Goal: Information Seeking & Learning: Learn about a topic

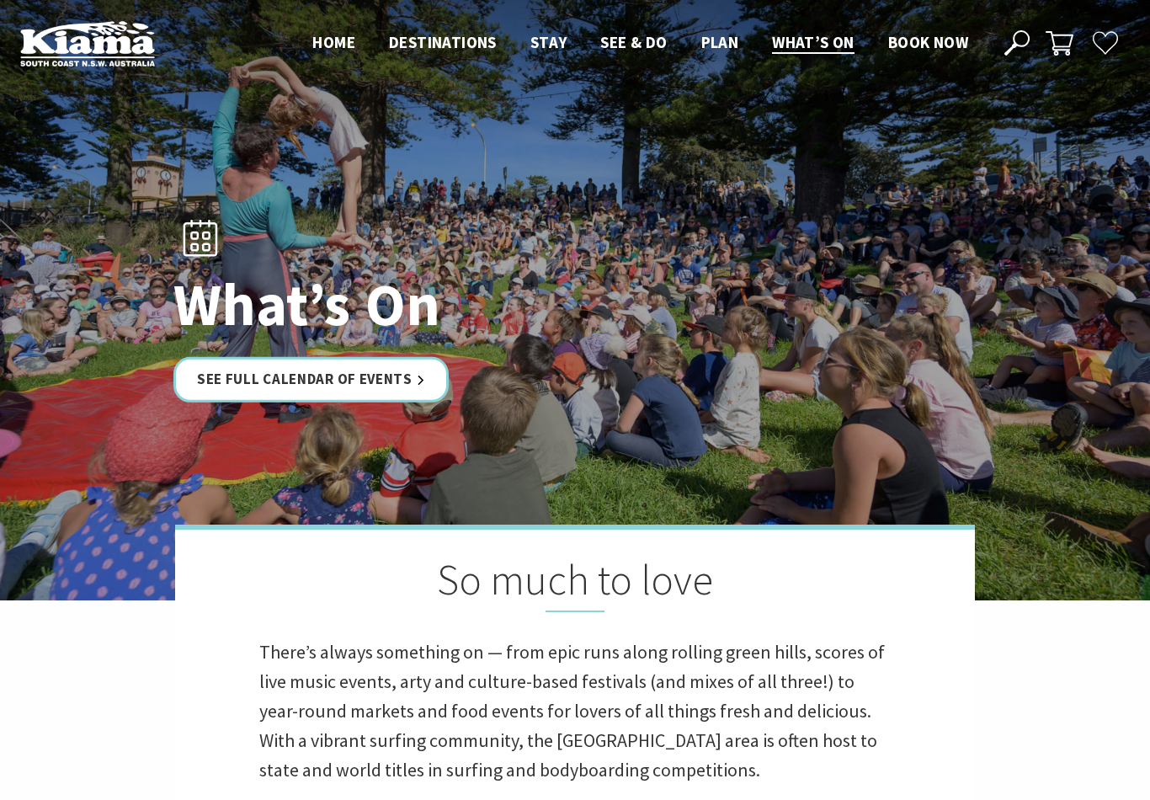
click at [412, 392] on link "See Full Calendar of Events" at bounding box center [310, 379] width 275 height 45
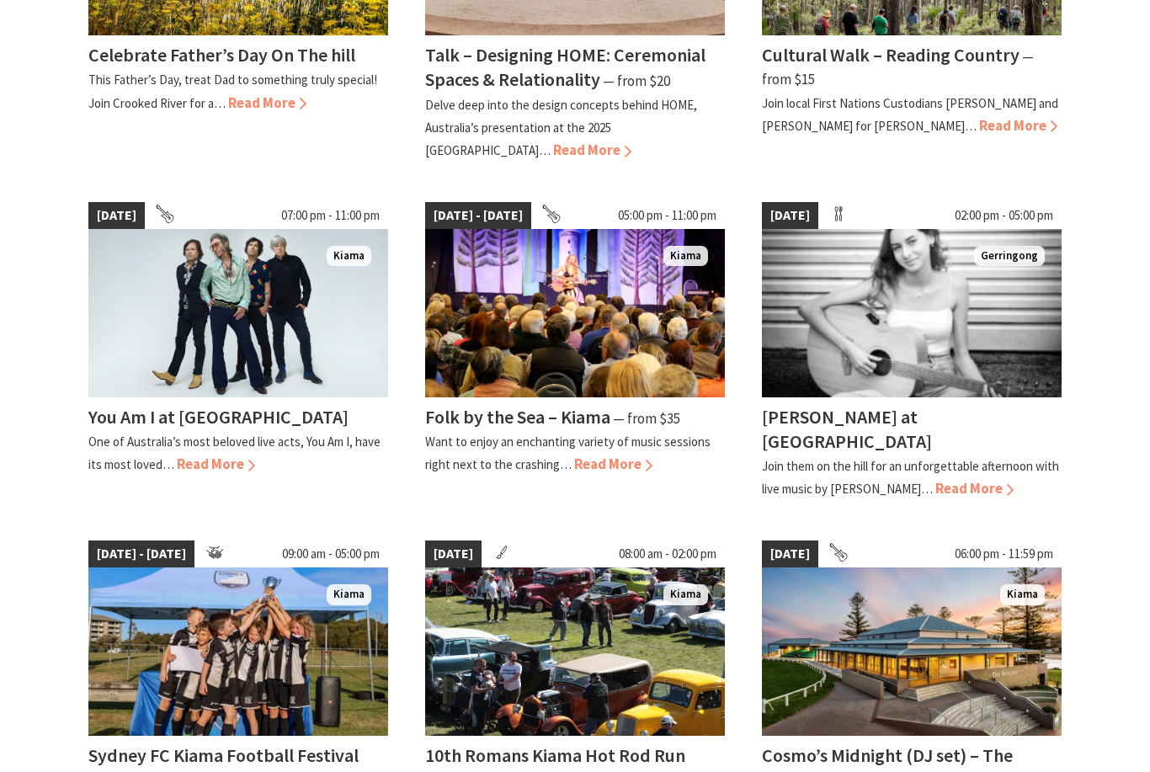
scroll to position [683, 0]
click at [222, 441] on p "One of Australia’s most beloved live acts, You Am I, have its most loved…" at bounding box center [234, 453] width 292 height 39
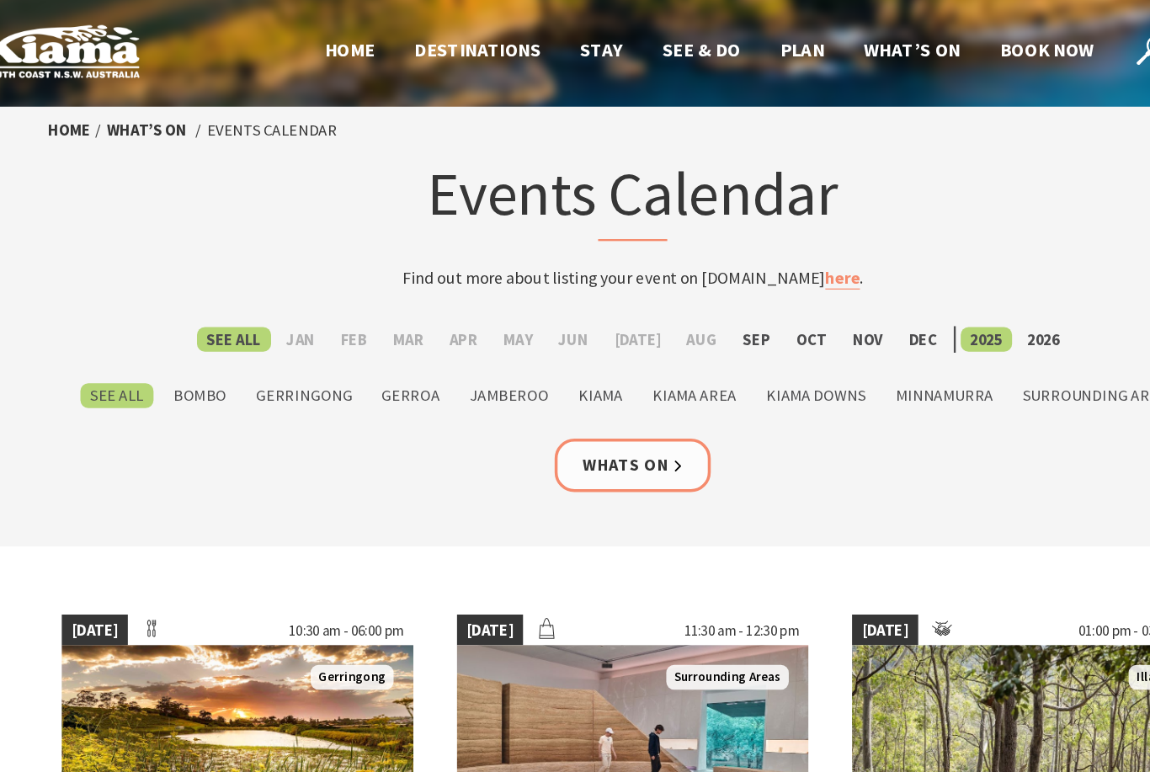
click at [551, 397] on link "Whats On" at bounding box center [575, 396] width 133 height 45
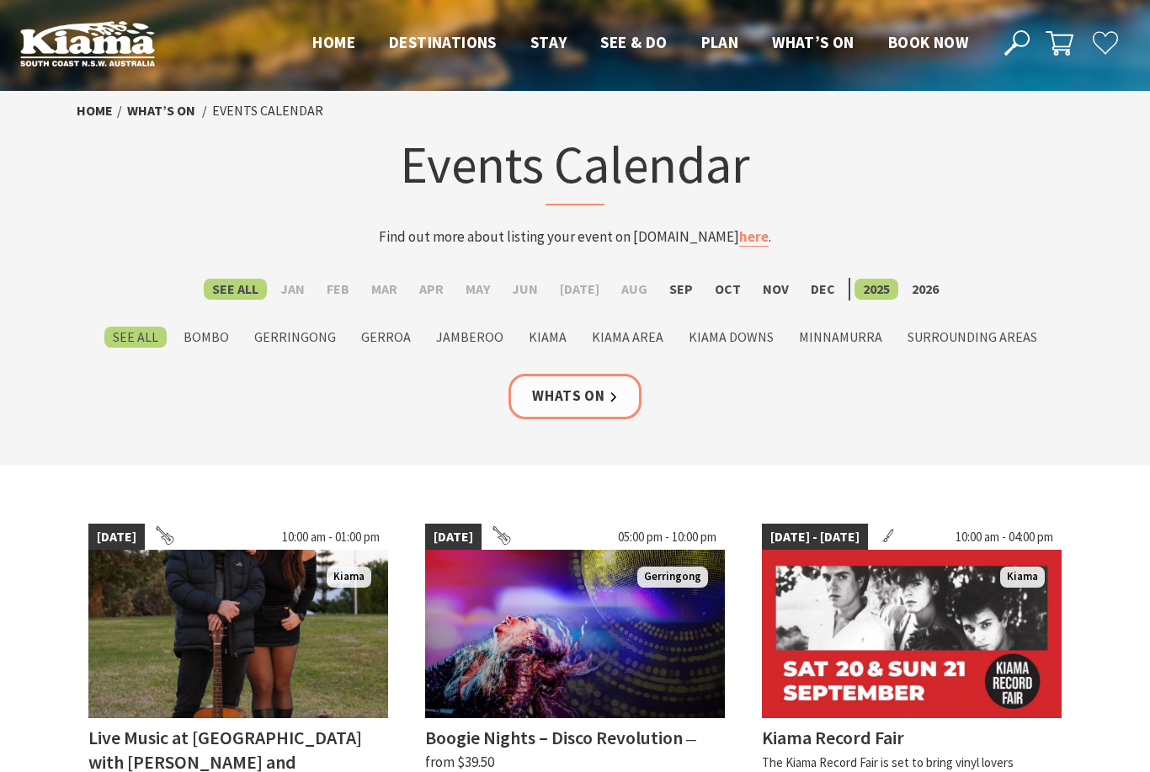
click at [580, 397] on link "Whats On" at bounding box center [575, 396] width 133 height 45
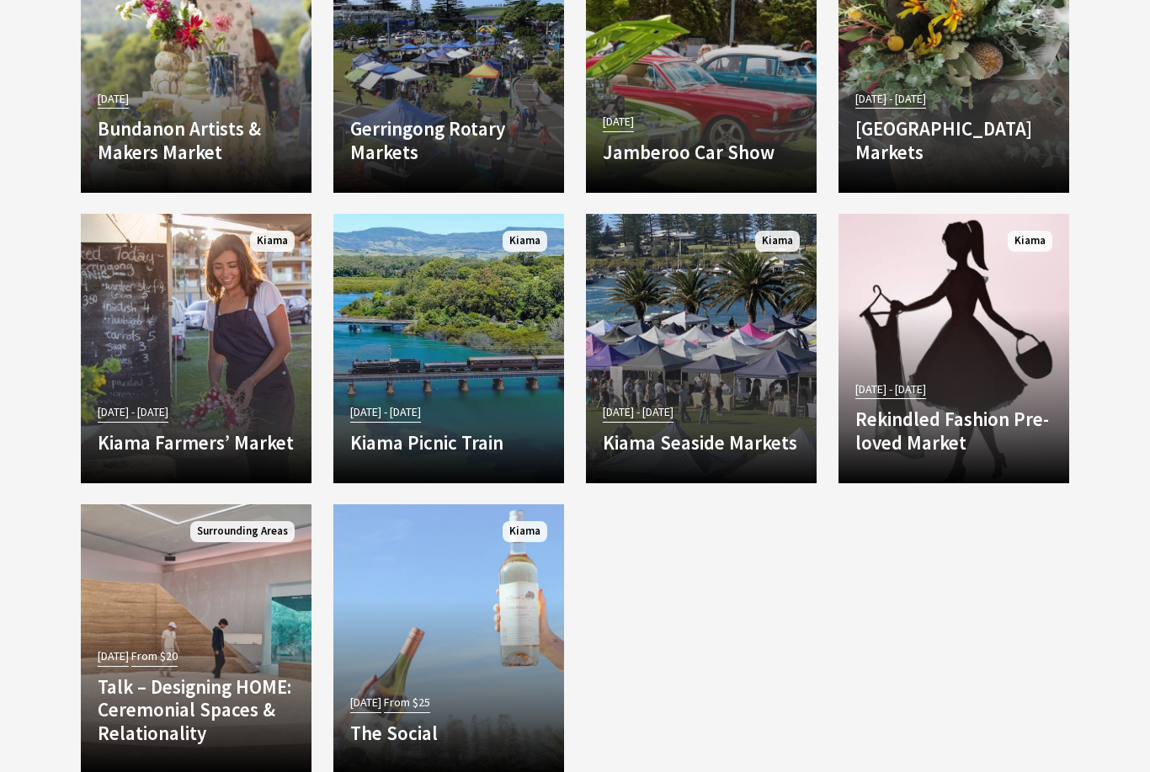
scroll to position [2994, 0]
click at [444, 466] on p "Hop aboard the Kiama Picnic Train, a signature steam-hauled journey from Sydney…" at bounding box center [448, 478] width 197 height 81
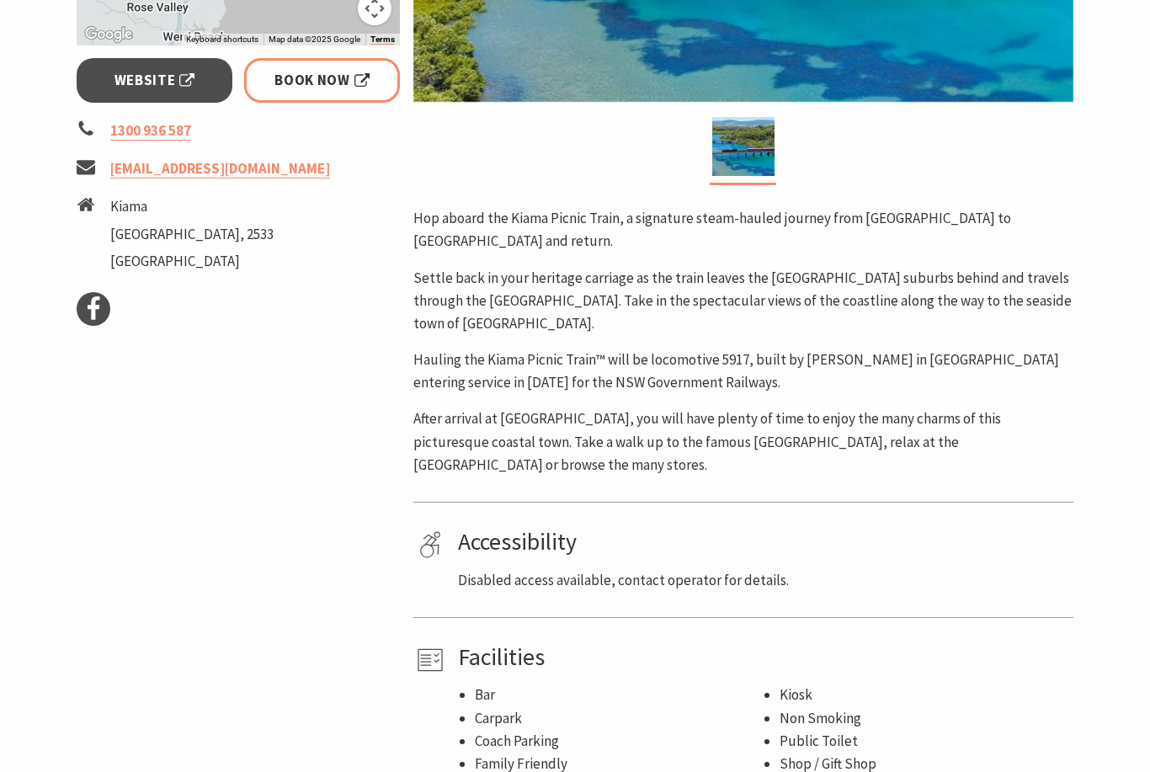
scroll to position [645, 0]
click at [168, 72] on span "Website" at bounding box center [154, 80] width 81 height 23
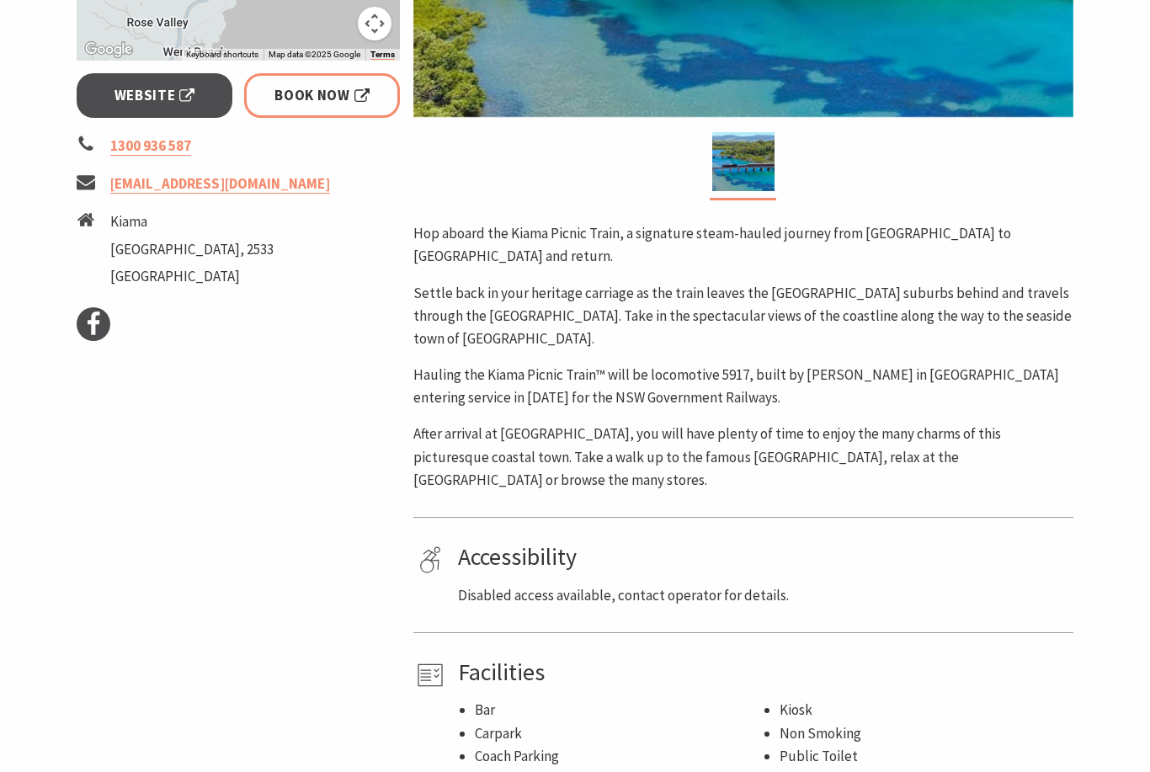
scroll to position [631, 0]
